Goal: Use online tool/utility: Utilize a website feature to perform a specific function

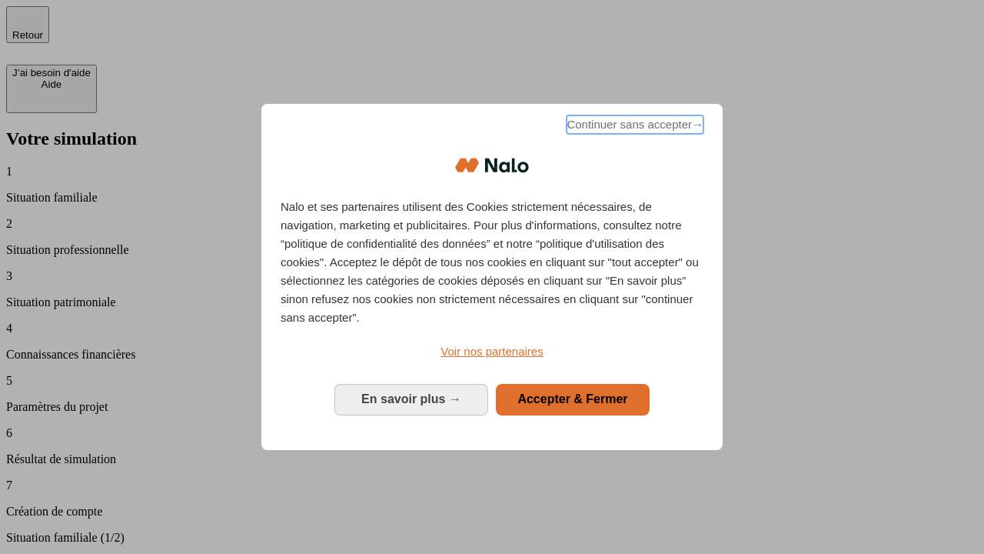
click at [634, 127] on span "Continuer sans accepter →" at bounding box center [635, 124] width 137 height 18
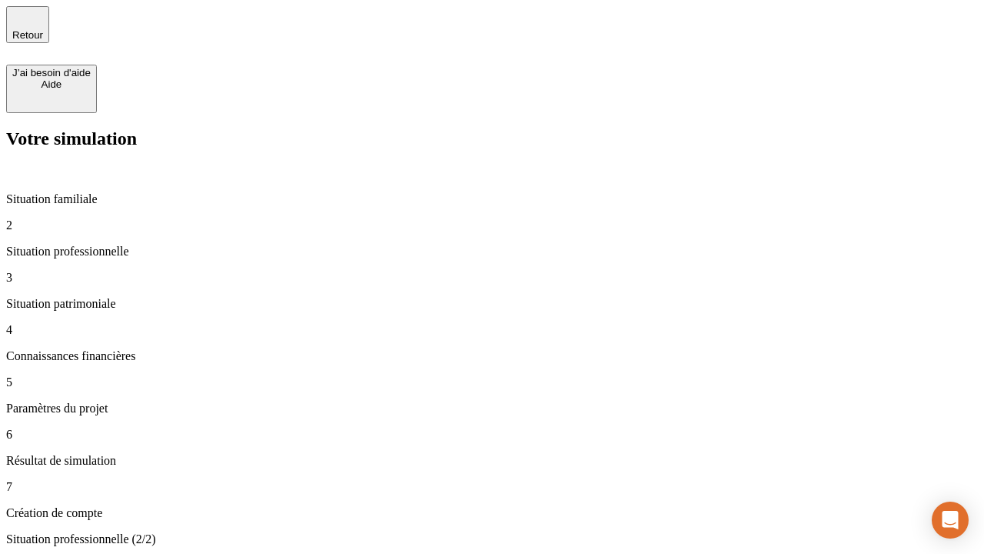
type input "30 000"
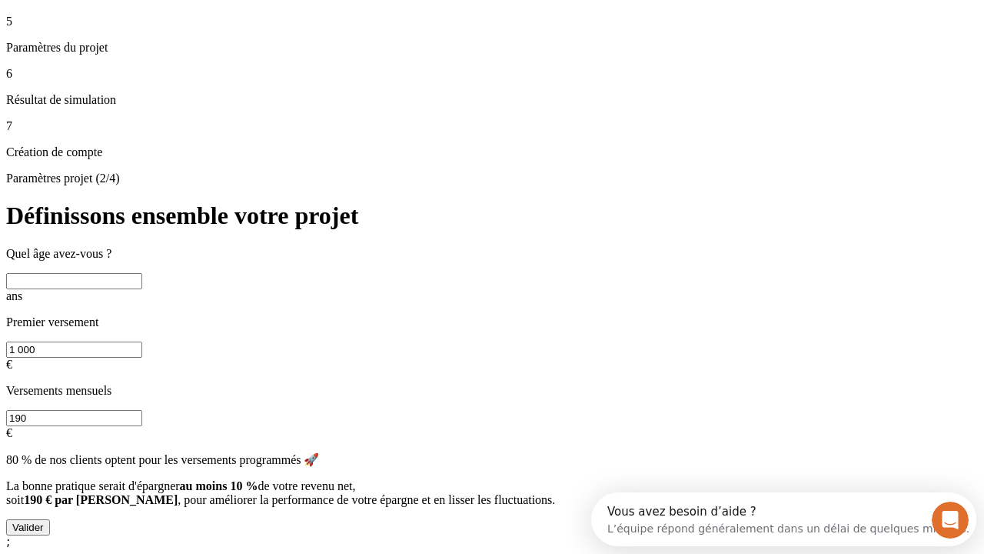
scroll to position [14, 0]
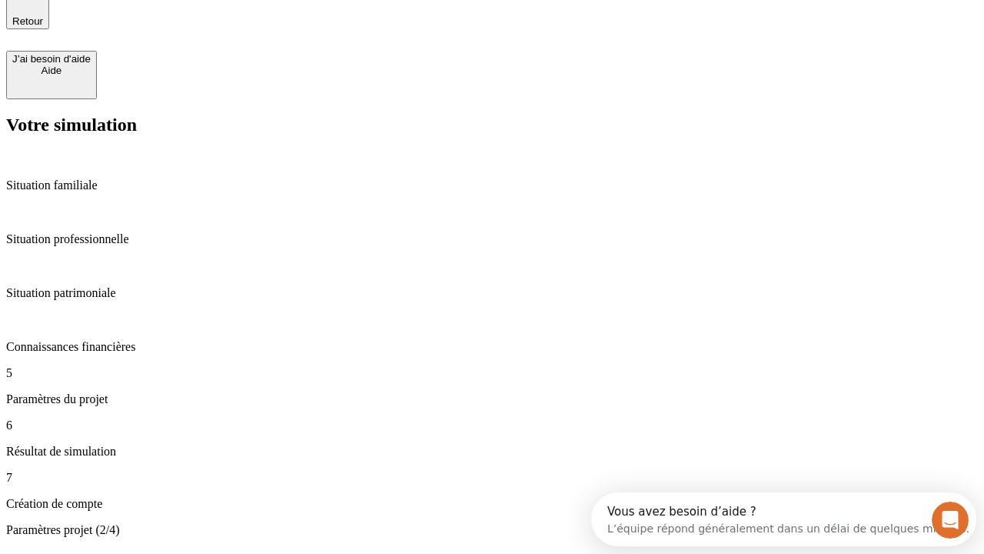
type input "25"
type input "1 000"
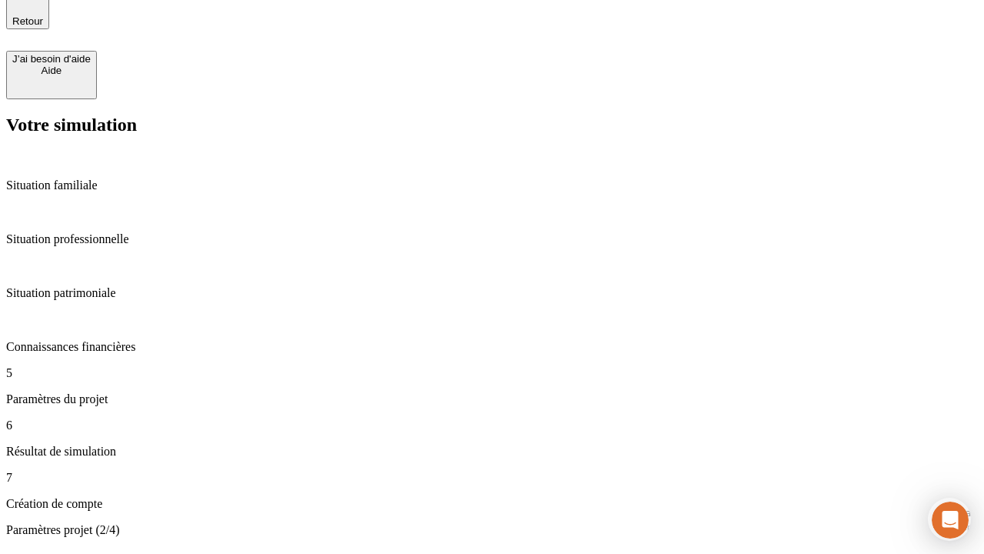
type input "640"
